Goal: Find specific page/section: Find specific page/section

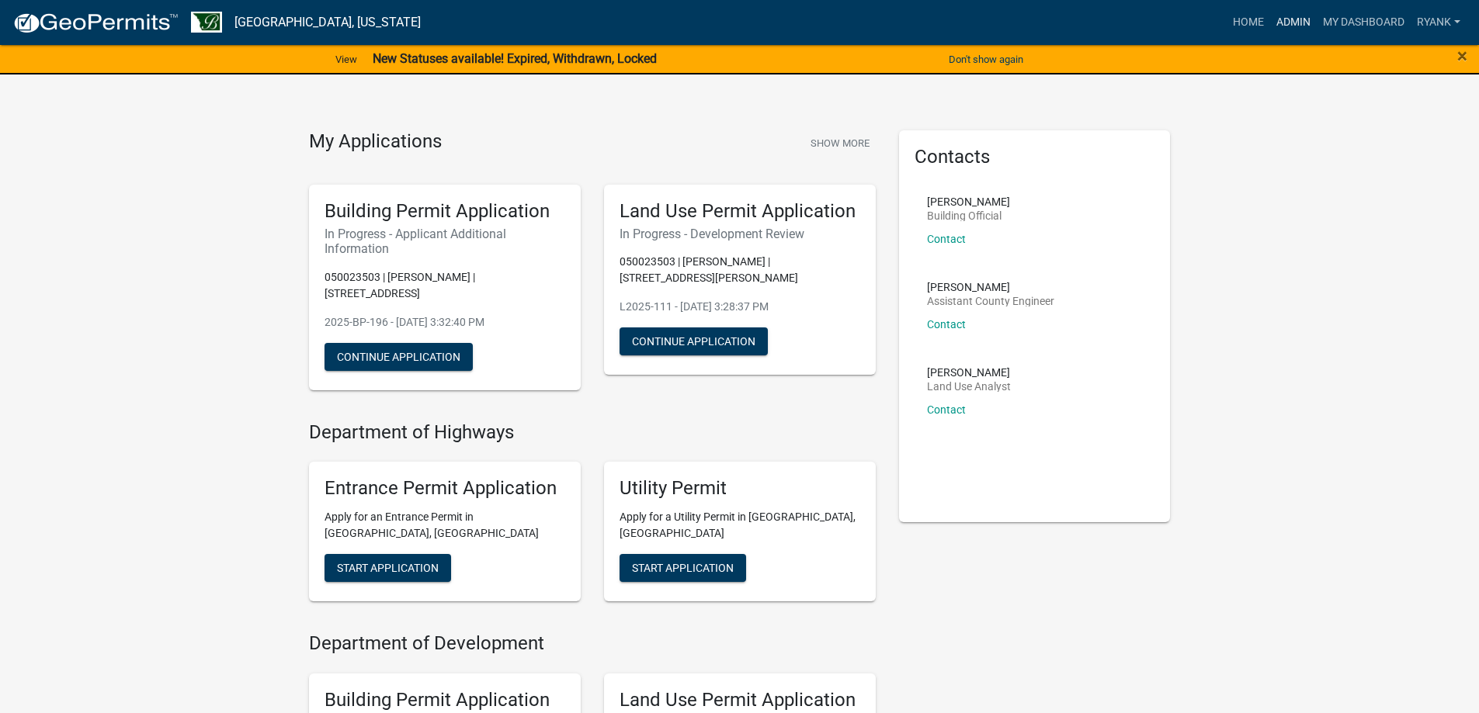
click at [1287, 21] on link "Admin" at bounding box center [1293, 22] width 47 height 29
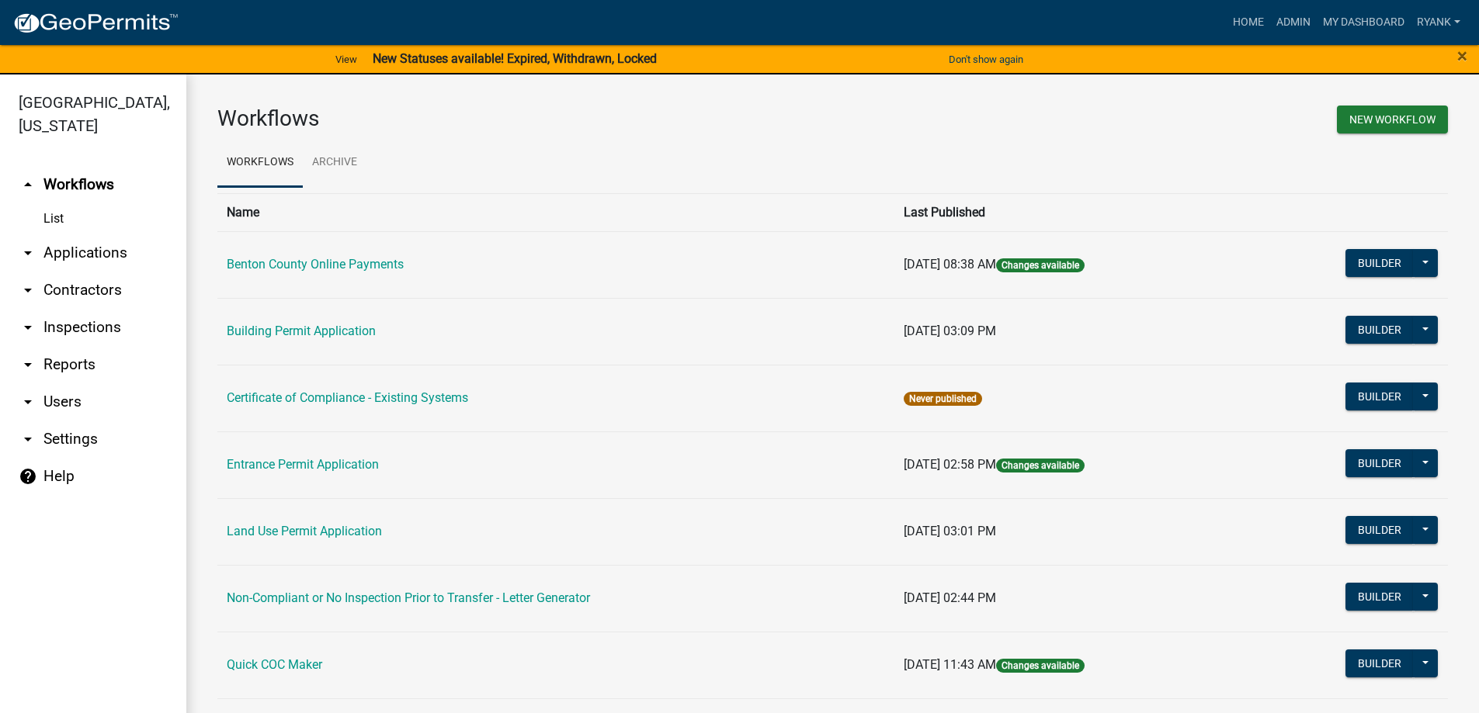
click at [87, 250] on link "arrow_drop_down Applications" at bounding box center [93, 252] width 186 height 37
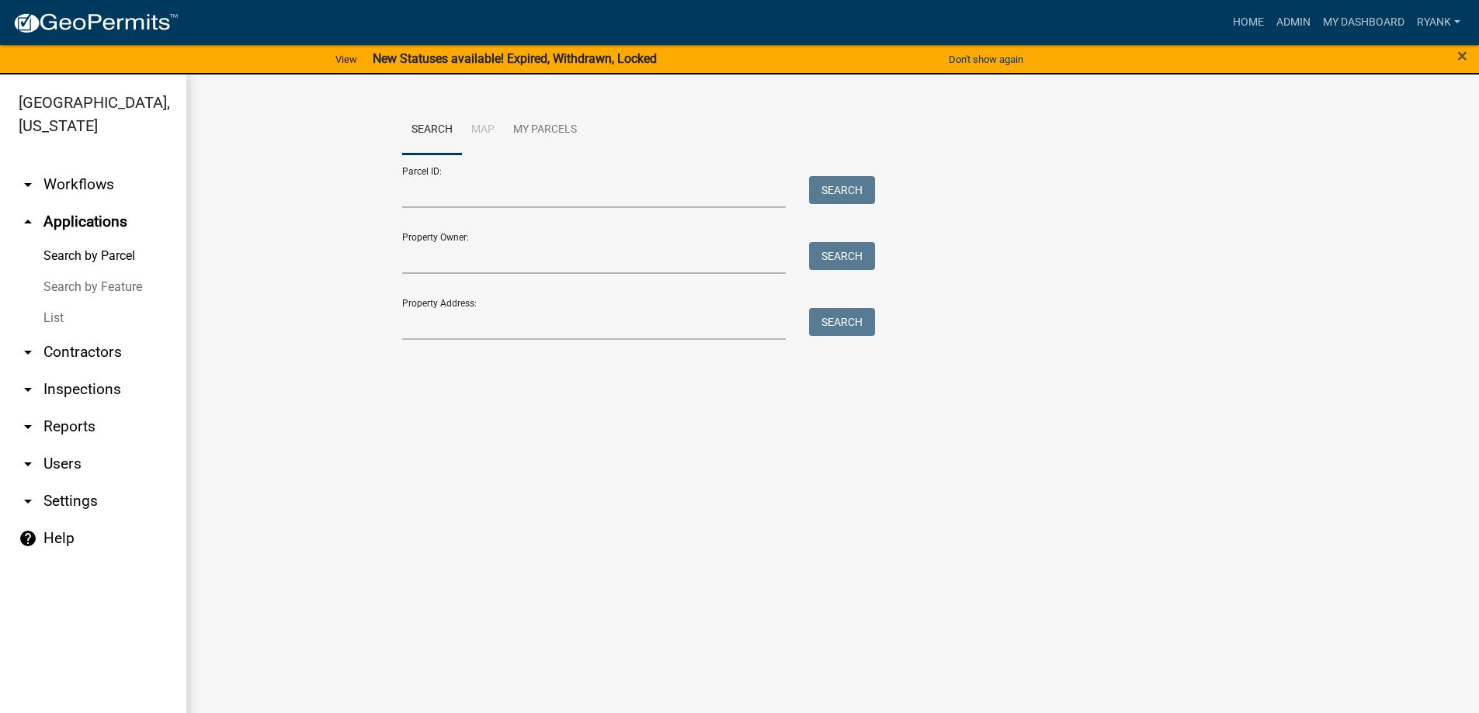
click at [95, 178] on link "arrow_drop_down Workflows" at bounding box center [93, 184] width 186 height 37
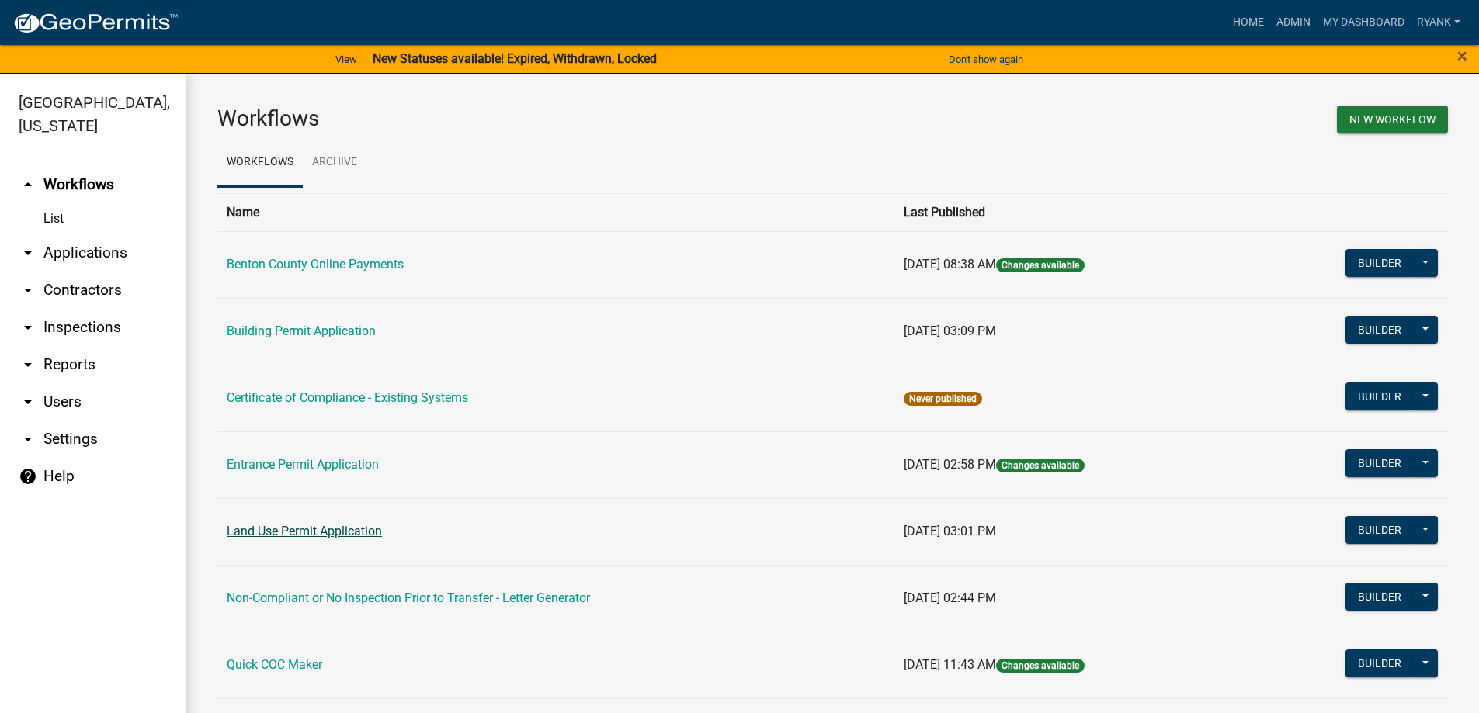
click at [338, 527] on link "Land Use Permit Application" at bounding box center [304, 531] width 155 height 15
